Goal: Purchase product/service

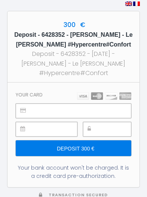
click at [92, 134] on div at bounding box center [107, 129] width 48 height 15
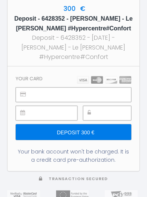
scroll to position [20, 0]
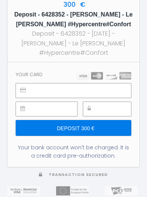
click at [41, 129] on input "Deposit 300 €" at bounding box center [74, 128] width 116 height 16
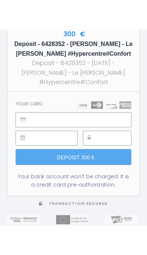
scroll to position [0, 0]
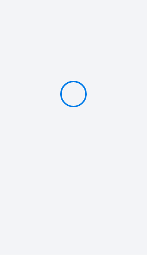
type input "Deposit 300 €"
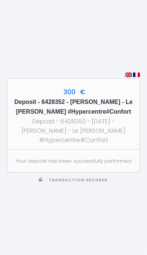
click at [125, 229] on div "300 € Deposit - 6428352 - [PERSON_NAME] - Le [PERSON_NAME] #Hypercentre#Confort…" at bounding box center [73, 127] width 133 height 255
click at [92, 110] on h5 "Deposit - 6428352 - [PERSON_NAME] - Le [PERSON_NAME] #Hypercentre#Confort" at bounding box center [73, 106] width 119 height 19
click at [54, 165] on p "Your deposit has been successfully performed" at bounding box center [74, 161] width 116 height 7
